Goal: Transaction & Acquisition: Purchase product/service

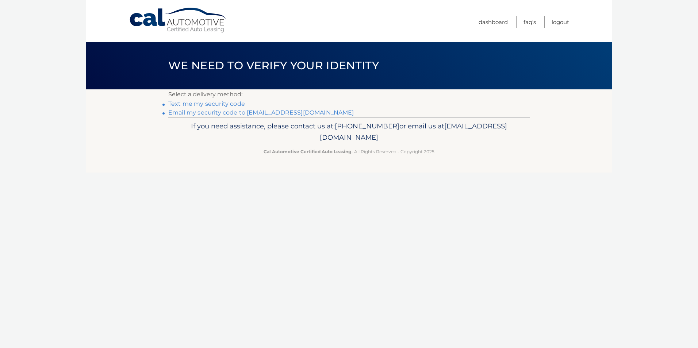
click at [221, 111] on link "Email my security code to o***@creativefurniture.us" at bounding box center [261, 112] width 186 height 7
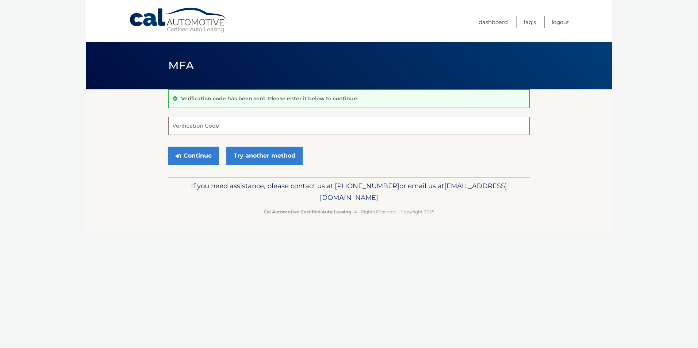
paste input "206351"
click at [204, 156] on button "Continue" at bounding box center [193, 156] width 51 height 18
drag, startPoint x: 197, startPoint y: 155, endPoint x: 199, endPoint y: 162, distance: 7.7
click at [197, 155] on button "Continue" at bounding box center [193, 156] width 51 height 18
click at [174, 128] on input "206351" at bounding box center [349, 126] width 362 height 18
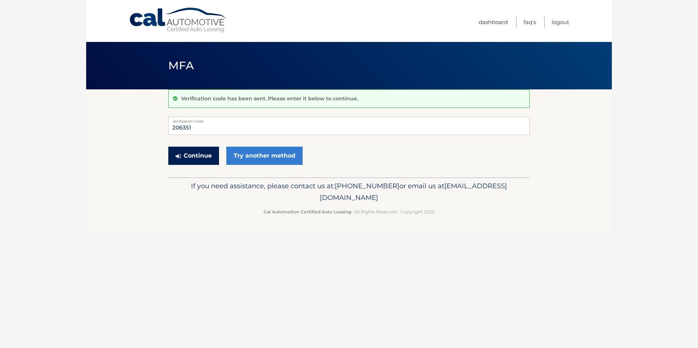
click at [197, 155] on button "Continue" at bounding box center [193, 156] width 51 height 18
click at [204, 129] on input "206351" at bounding box center [349, 126] width 362 height 18
drag, startPoint x: 204, startPoint y: 129, endPoint x: 129, endPoint y: 125, distance: 75.3
click at [130, 125] on section "Verification code has been sent. Please enter it below to continue. 206351 Veri…" at bounding box center [349, 133] width 526 height 88
click at [205, 127] on input "206351" at bounding box center [349, 126] width 362 height 18
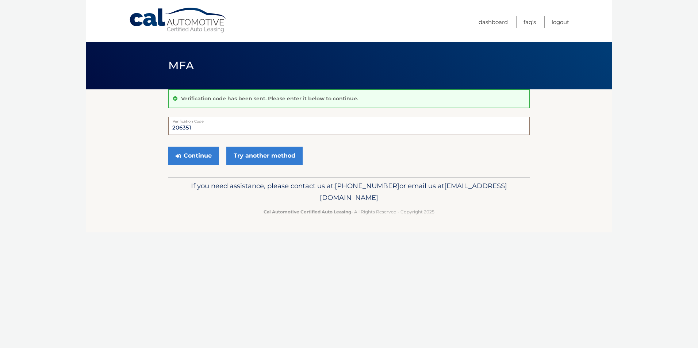
drag, startPoint x: 205, startPoint y: 127, endPoint x: 149, endPoint y: 127, distance: 55.9
click at [149, 127] on section "Verification code has been sent. Please enter it below to continue. 206351 Veri…" at bounding box center [349, 133] width 526 height 88
type input "206351"
click at [185, 155] on button "Continue" at bounding box center [193, 156] width 51 height 18
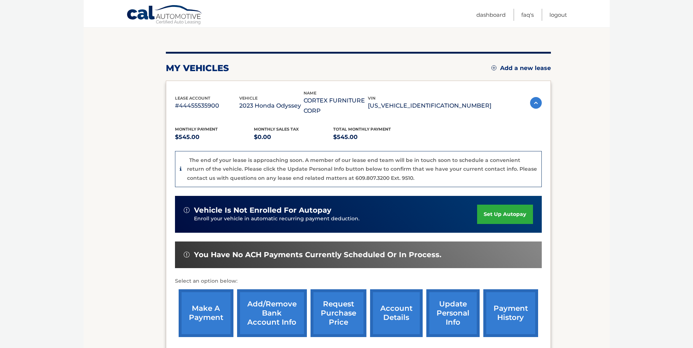
scroll to position [150, 0]
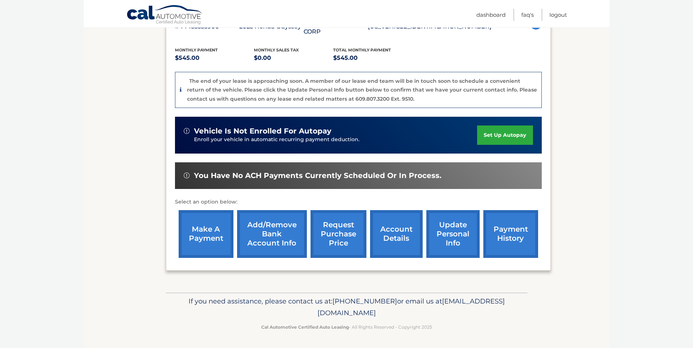
click at [204, 232] on link "make a payment" at bounding box center [206, 234] width 55 height 48
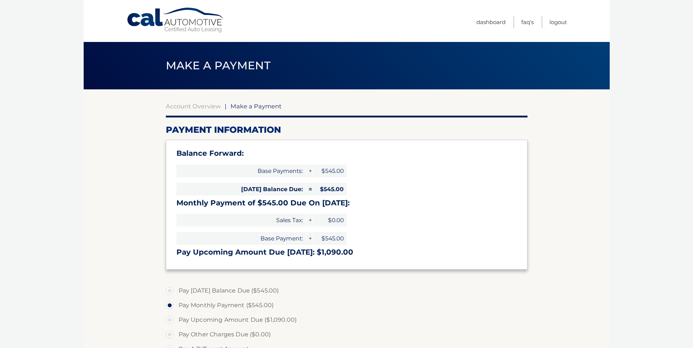
select select "NGRkZTc4MTQtYjg0Yy00ZDJjLWIwYzAtNzY5MTFlMzZkYzY1"
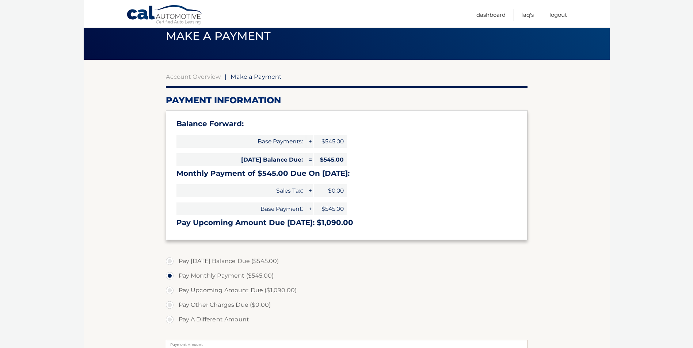
scroll to position [72, 0]
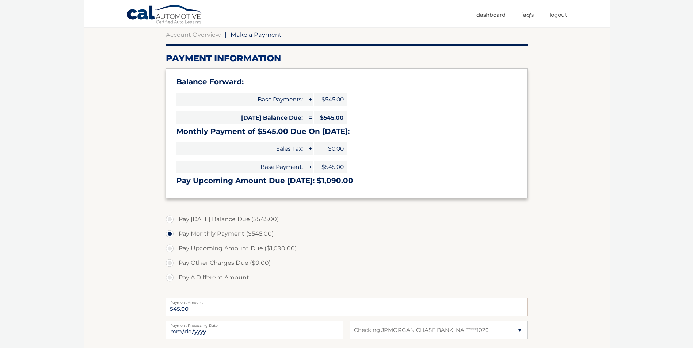
drag, startPoint x: 171, startPoint y: 221, endPoint x: 217, endPoint y: 230, distance: 47.0
click at [171, 221] on label "Pay Today's Balance Due ($545.00)" at bounding box center [347, 219] width 362 height 15
click at [171, 221] on input "Pay Today's Balance Due ($545.00)" at bounding box center [172, 218] width 7 height 12
radio input "true"
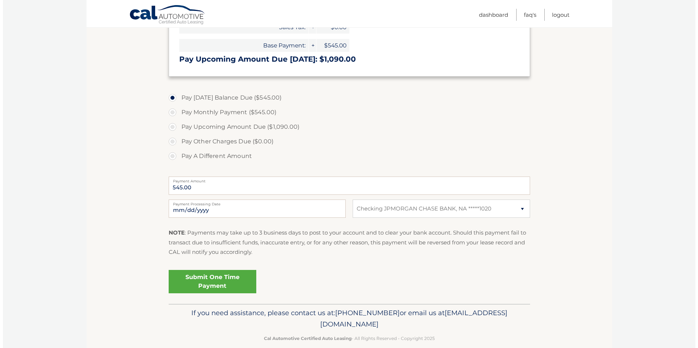
scroll to position [205, 0]
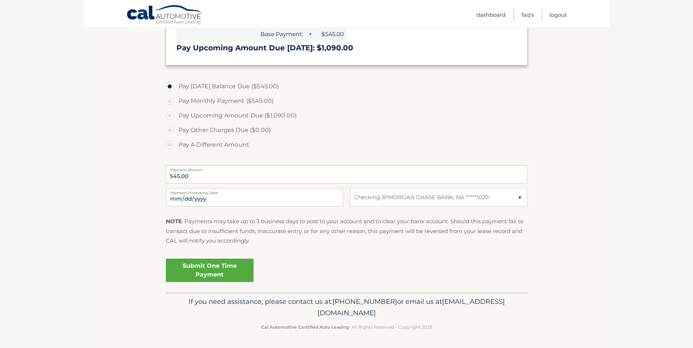
click at [222, 270] on link "Submit One Time Payment" at bounding box center [210, 270] width 88 height 23
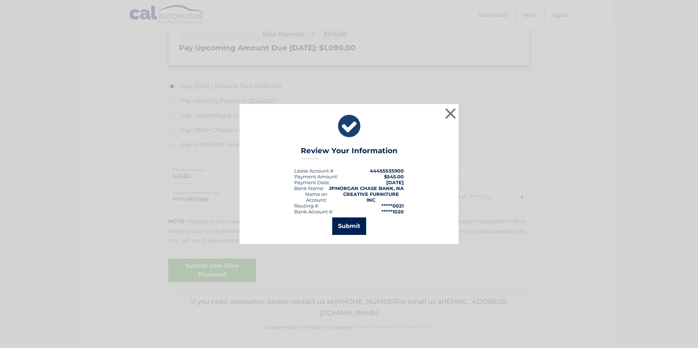
click at [346, 222] on button "Submit" at bounding box center [349, 227] width 34 height 18
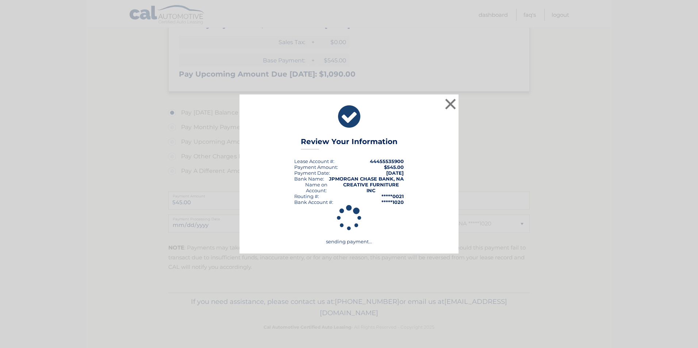
scroll to position [178, 0]
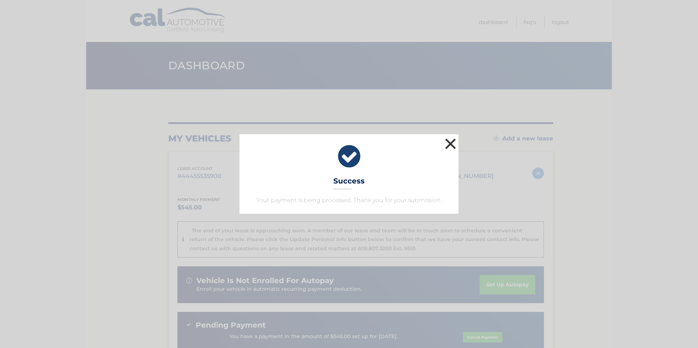
click at [451, 144] on button "×" at bounding box center [450, 144] width 15 height 15
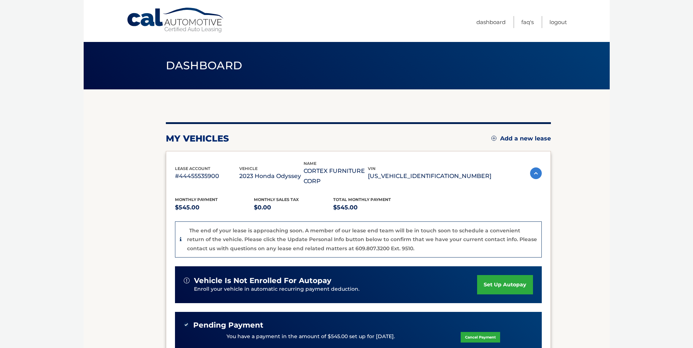
scroll to position [164, 0]
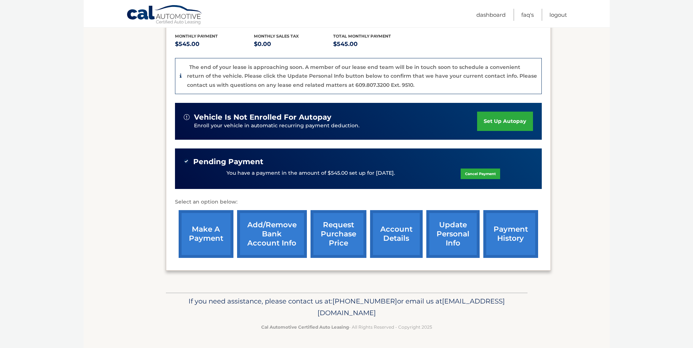
click at [396, 237] on link "account details" at bounding box center [396, 234] width 53 height 48
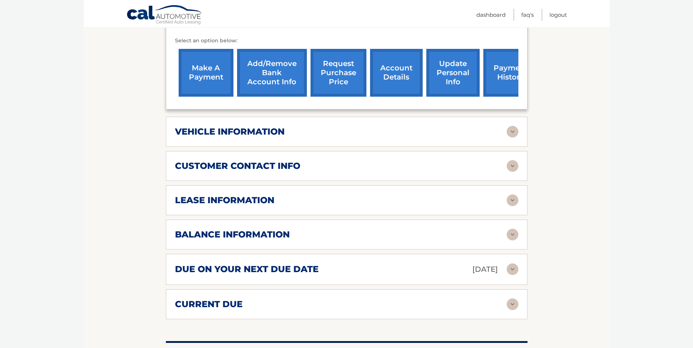
scroll to position [292, 0]
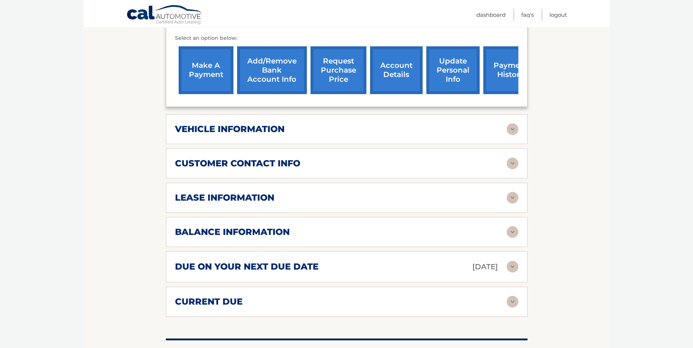
click at [515, 207] on div "lease information Contract Start Date [DATE] Term 39 Maturity Date [DATE] Start…" at bounding box center [347, 198] width 362 height 30
click at [514, 201] on img at bounding box center [513, 198] width 12 height 12
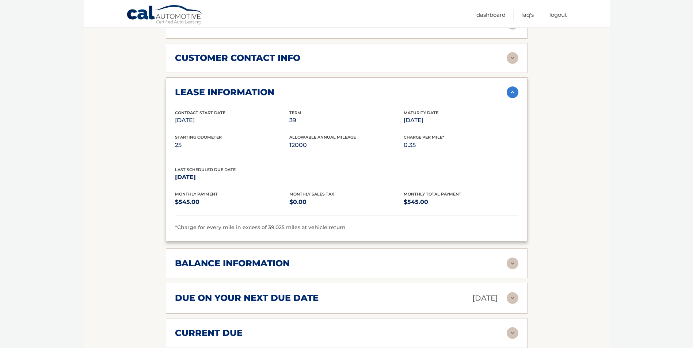
scroll to position [402, 0]
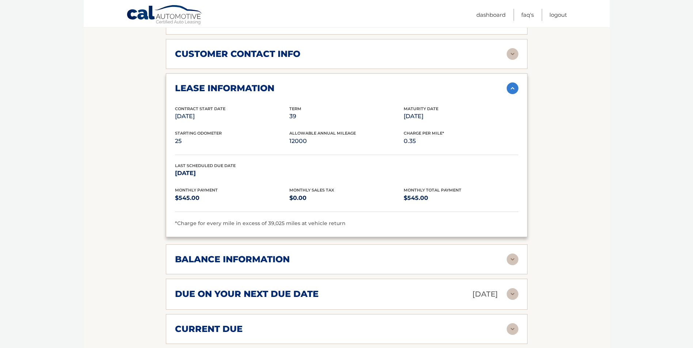
drag, startPoint x: 402, startPoint y: 117, endPoint x: 456, endPoint y: 117, distance: 54.1
click at [456, 117] on div "Contract Start Date [DATE] Term 39 Maturity Date [DATE]" at bounding box center [346, 118] width 343 height 25
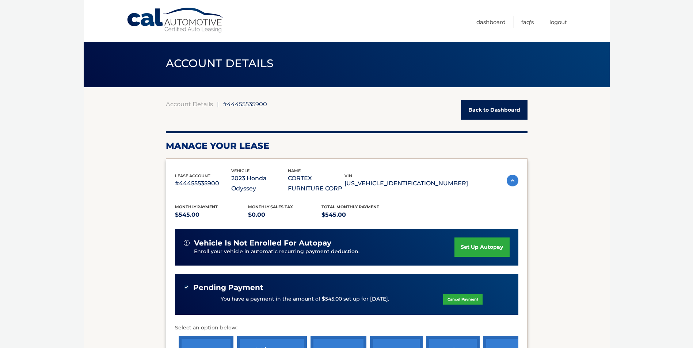
scroll to position [0, 0]
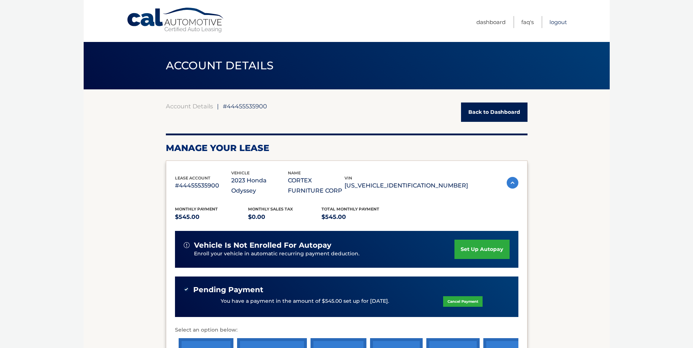
click at [559, 22] on link "Logout" at bounding box center [558, 22] width 18 height 12
